Goal: Find contact information: Find contact information

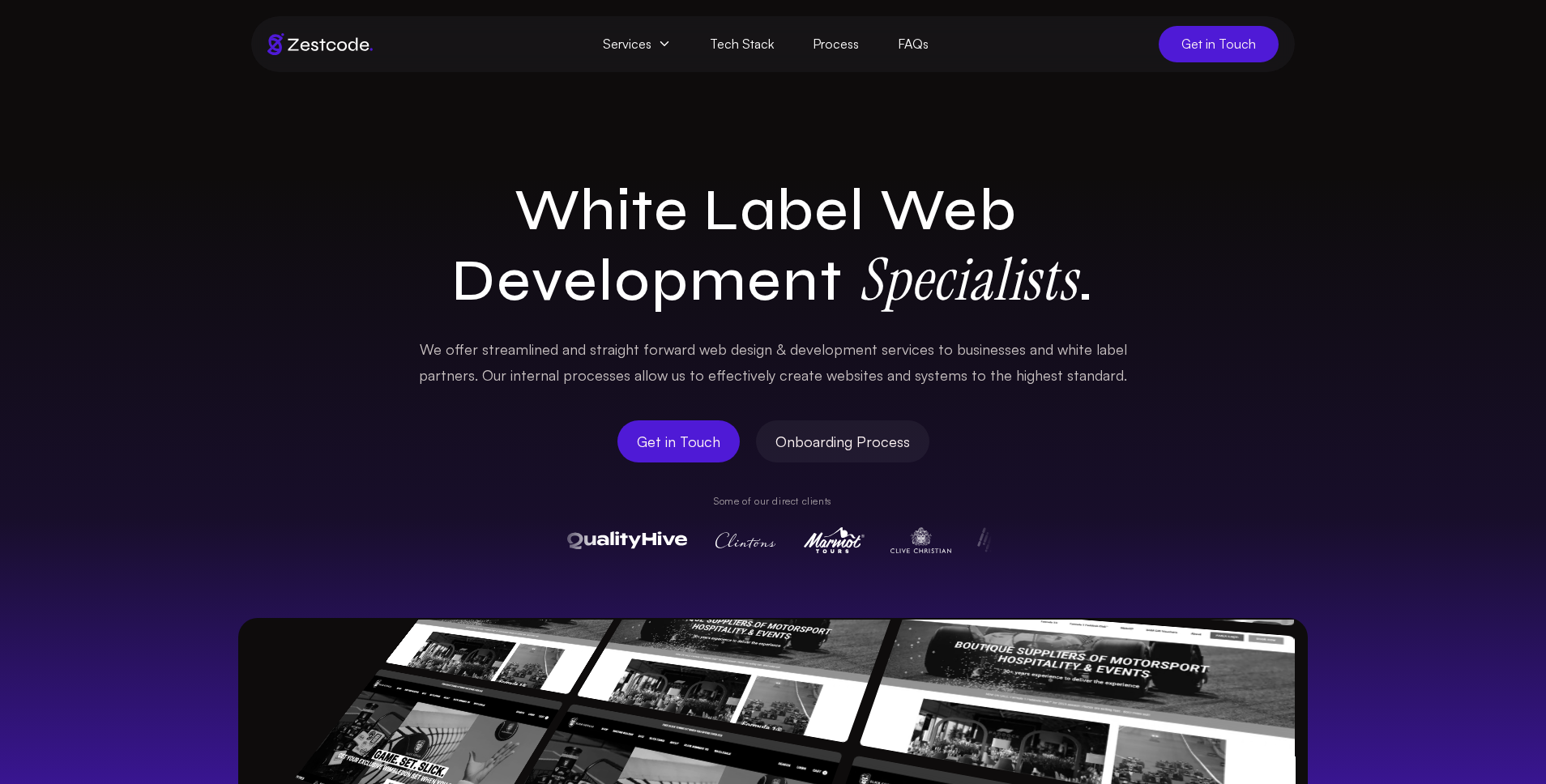
click at [1085, 47] on span "Get in Touch" at bounding box center [1218, 44] width 120 height 37
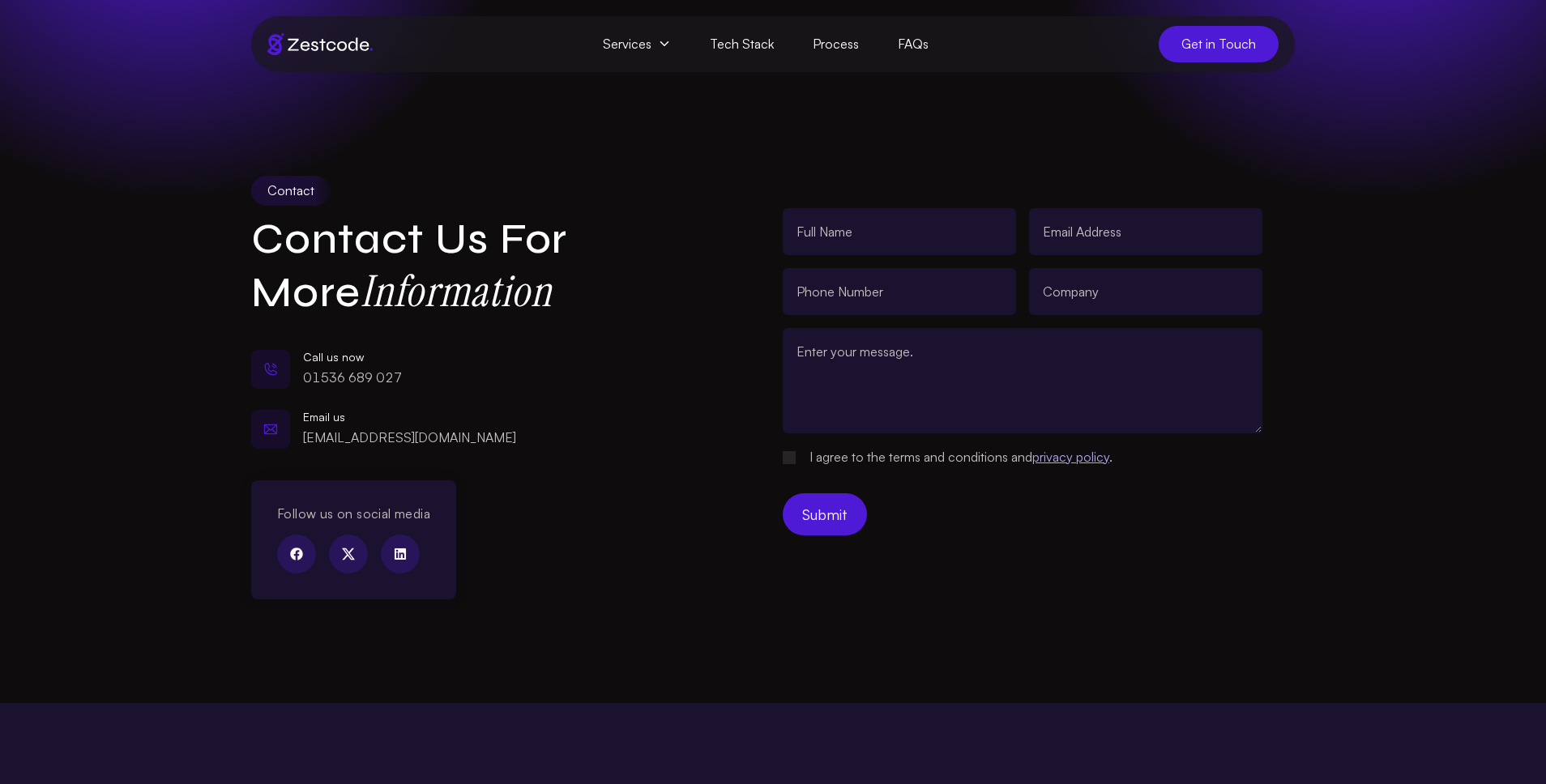
click at [489, 440] on div "Email us [EMAIL_ADDRESS][DOMAIN_NAME]" at bounding box center [458, 430] width 414 height 51
drag, startPoint x: 462, startPoint y: 439, endPoint x: 300, endPoint y: 441, distance: 162.0
click at [300, 441] on div "Email us [EMAIL_ADDRESS][DOMAIN_NAME]" at bounding box center [458, 430] width 414 height 51
copy link "[EMAIL_ADDRESS][DOMAIN_NAME]"
click at [420, 379] on div "Call us now [PHONE_NUMBER]" at bounding box center [458, 370] width 414 height 51
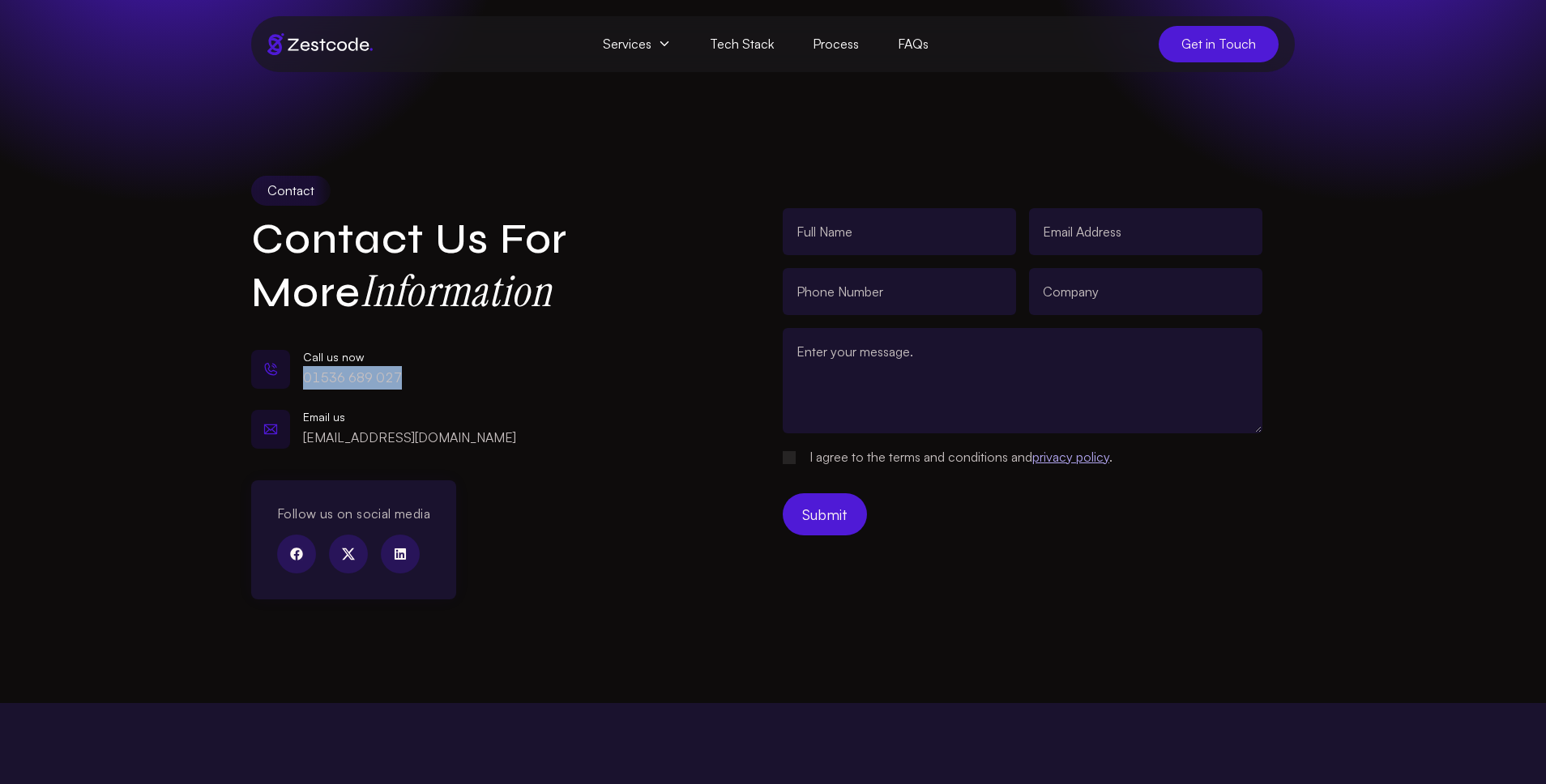
drag, startPoint x: 412, startPoint y: 379, endPoint x: 326, endPoint y: 384, distance: 86.1
click at [304, 379] on div "Call us now [PHONE_NUMBER]" at bounding box center [458, 370] width 414 height 51
copy p "01536 689 027"
